Goal: Information Seeking & Learning: Learn about a topic

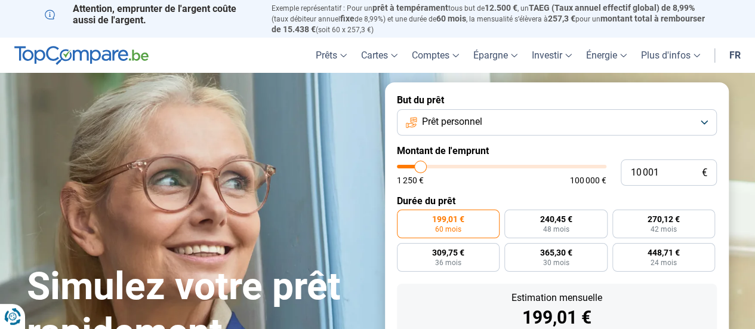
type input "14 000"
type input "14000"
type input "17 000"
type input "17000"
type input "19 250"
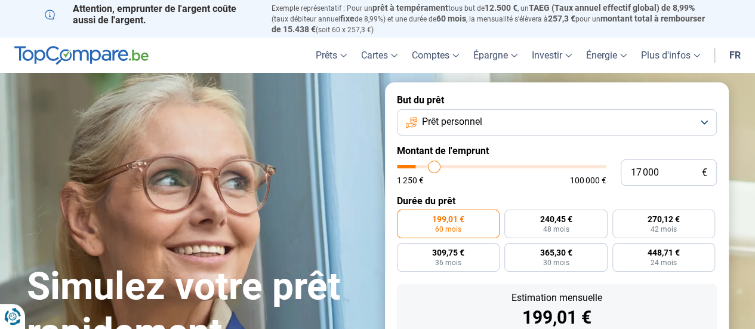
type input "19250"
type input "22 000"
type input "22000"
type input "24 500"
type input "24500"
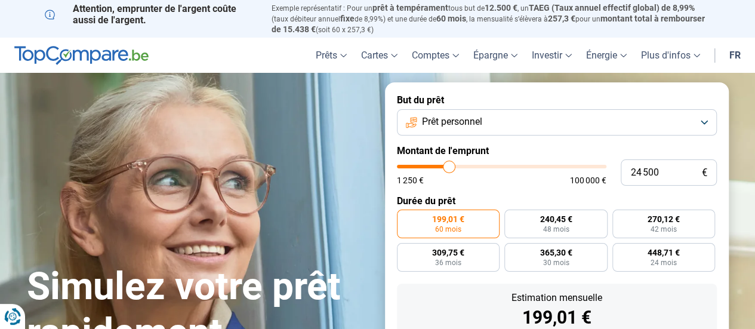
type input "26 000"
type input "26000"
type input "26 500"
type input "26500"
type input "27 000"
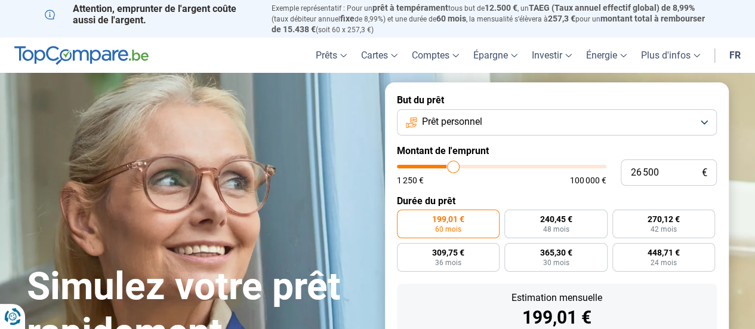
type input "27000"
type input "27 750"
type input "27750"
type input "28 500"
type input "28500"
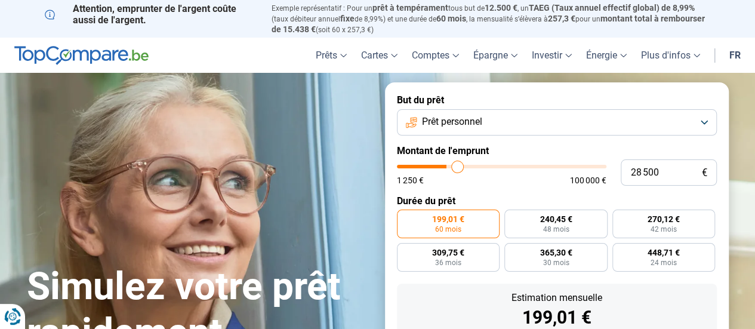
type input "29 250"
type input "29250"
type input "30 500"
type input "30500"
type input "30 750"
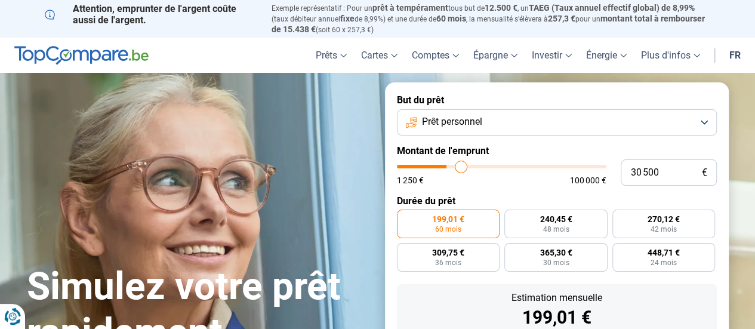
type input "30750"
type input "31 500"
type input "31500"
type input "31 750"
type input "31750"
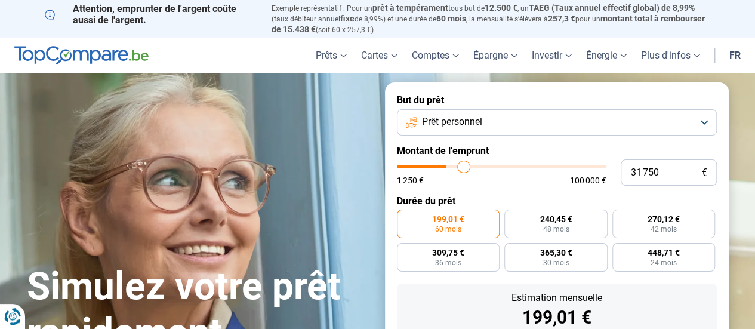
type input "32 250"
type input "32250"
type input "32 500"
type input "32500"
type input "33 250"
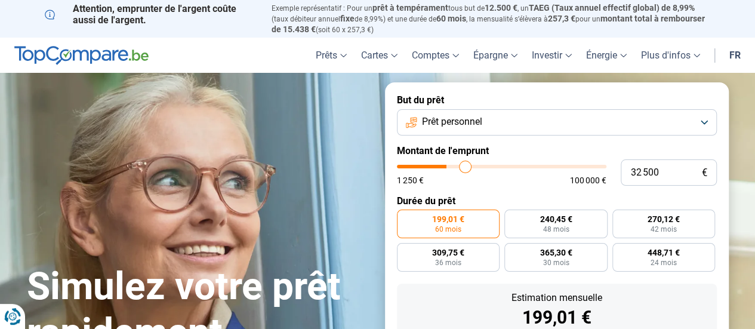
type input "33250"
type input "33 500"
type input "33500"
type input "34 250"
type input "34250"
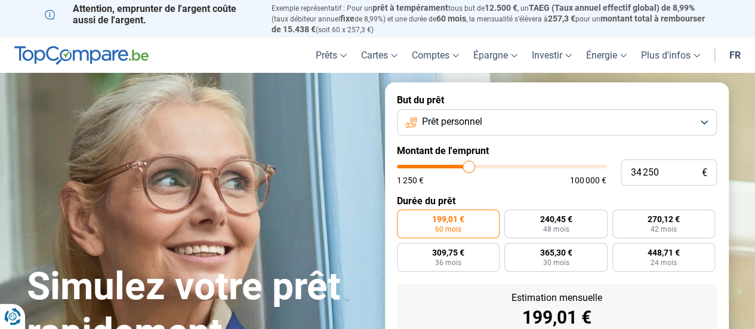
type input "34 500"
type input "34500"
type input "34 750"
type input "34750"
type input "35 250"
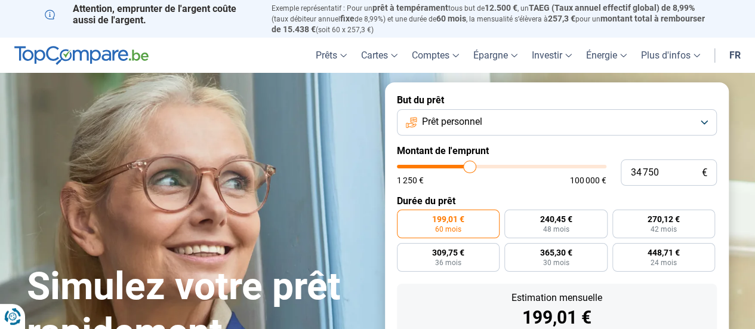
type input "35250"
type input "35 500"
type input "35500"
type input "35 750"
type input "35750"
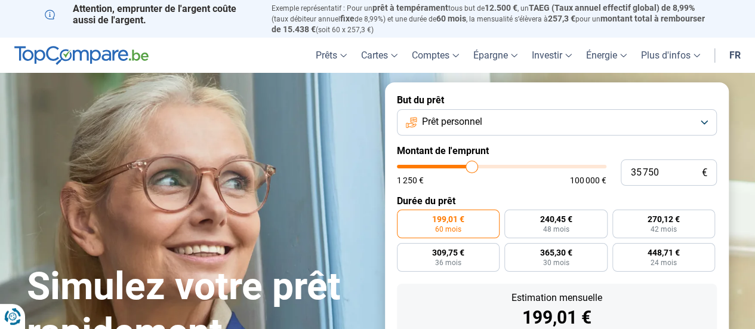
type input "36 000"
drag, startPoint x: 0, startPoint y: 0, endPoint x: 472, endPoint y: 168, distance: 501.0
type input "36000"
click at [472, 168] on input "range" at bounding box center [501, 167] width 209 height 4
radio input "false"
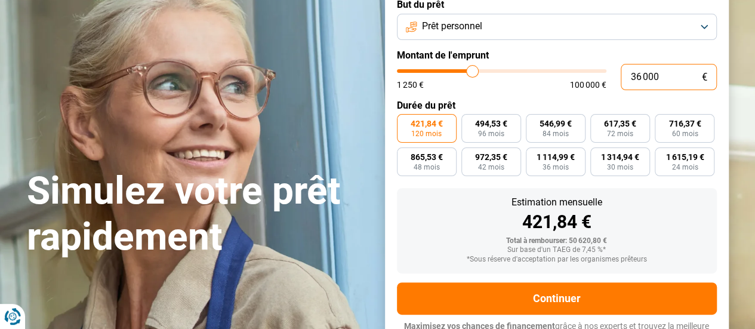
click at [575, 180] on form "But du prêt Prêt personnel Montant de l'emprunt 36 000 € 1 250 € 100 000 € Duré…" at bounding box center [557, 171] width 344 height 368
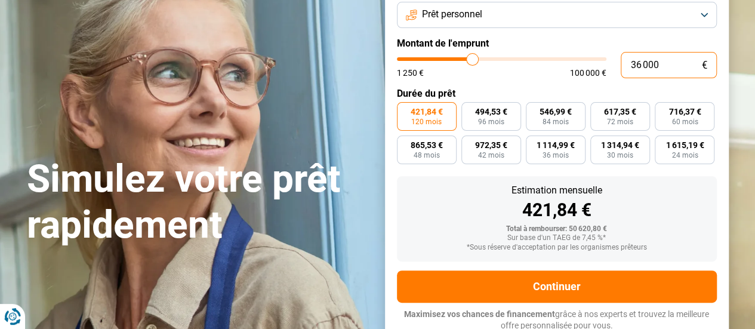
scroll to position [112, 0]
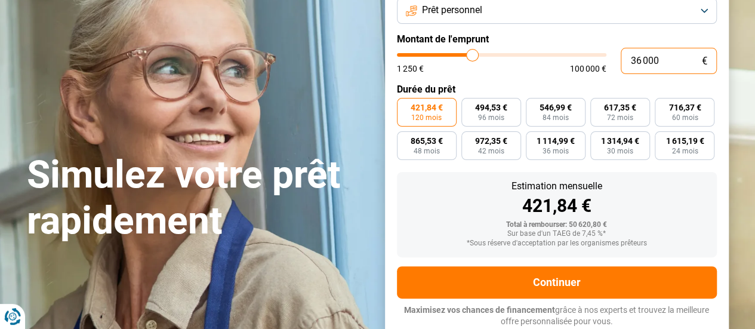
type input "3"
type input "1250"
type input "32"
type input "1250"
type input "324"
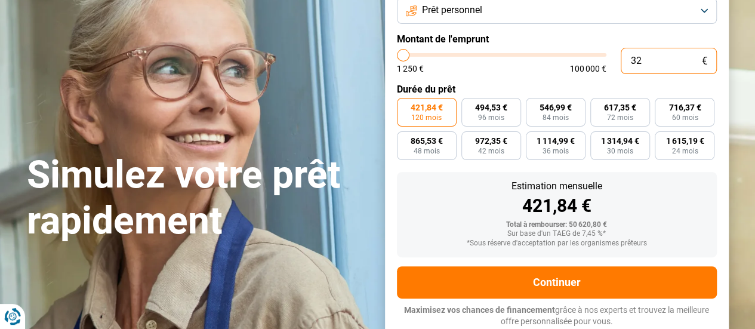
type input "1250"
type input "3 240"
type input "3250"
type input "32 400"
type input "32500"
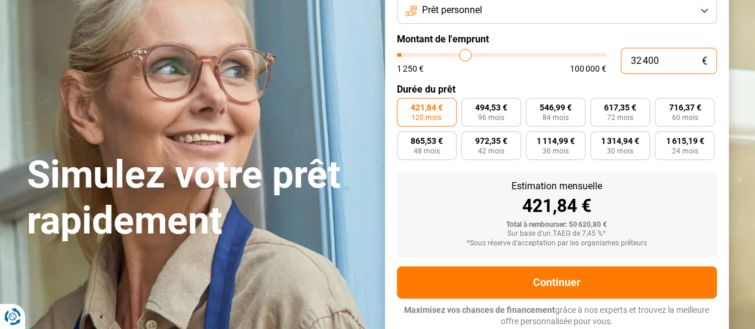
type input "324 000"
type input "100000"
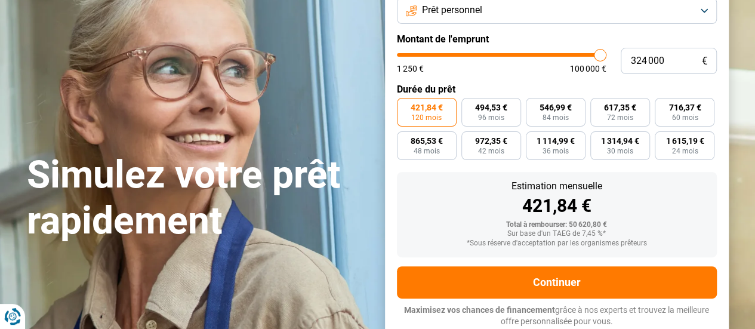
type input "100 000"
type input "100000"
click at [674, 191] on div "Estimation mensuelle" at bounding box center [556, 186] width 301 height 10
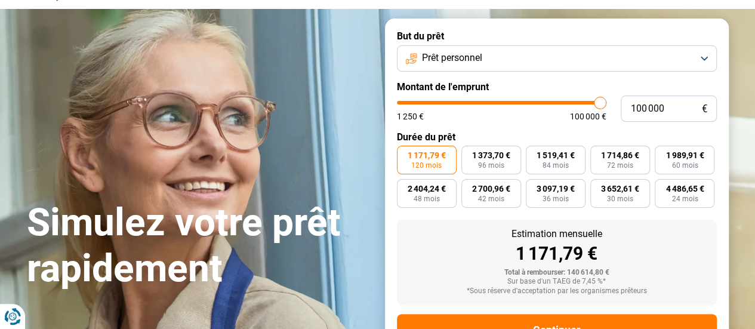
scroll to position [0, 0]
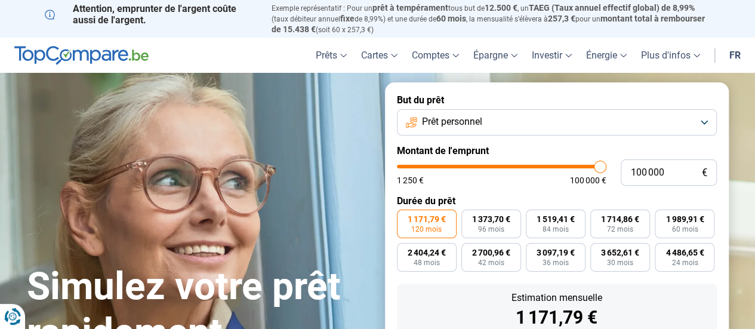
click at [482, 126] on span "Prêt personnel" at bounding box center [452, 121] width 60 height 13
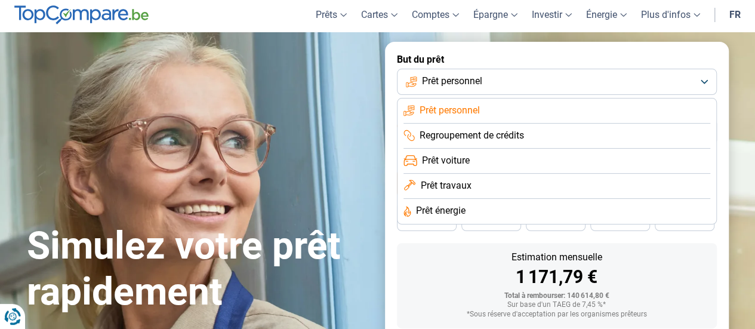
scroll to position [60, 0]
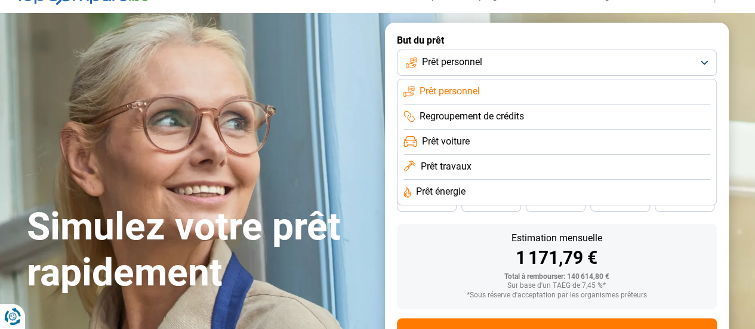
click at [500, 118] on span "Regroupement de crédits" at bounding box center [471, 116] width 104 height 13
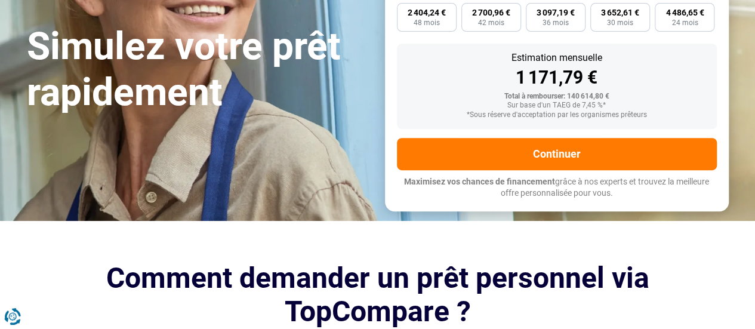
scroll to position [52, 0]
